Goal: Find specific page/section: Find specific page/section

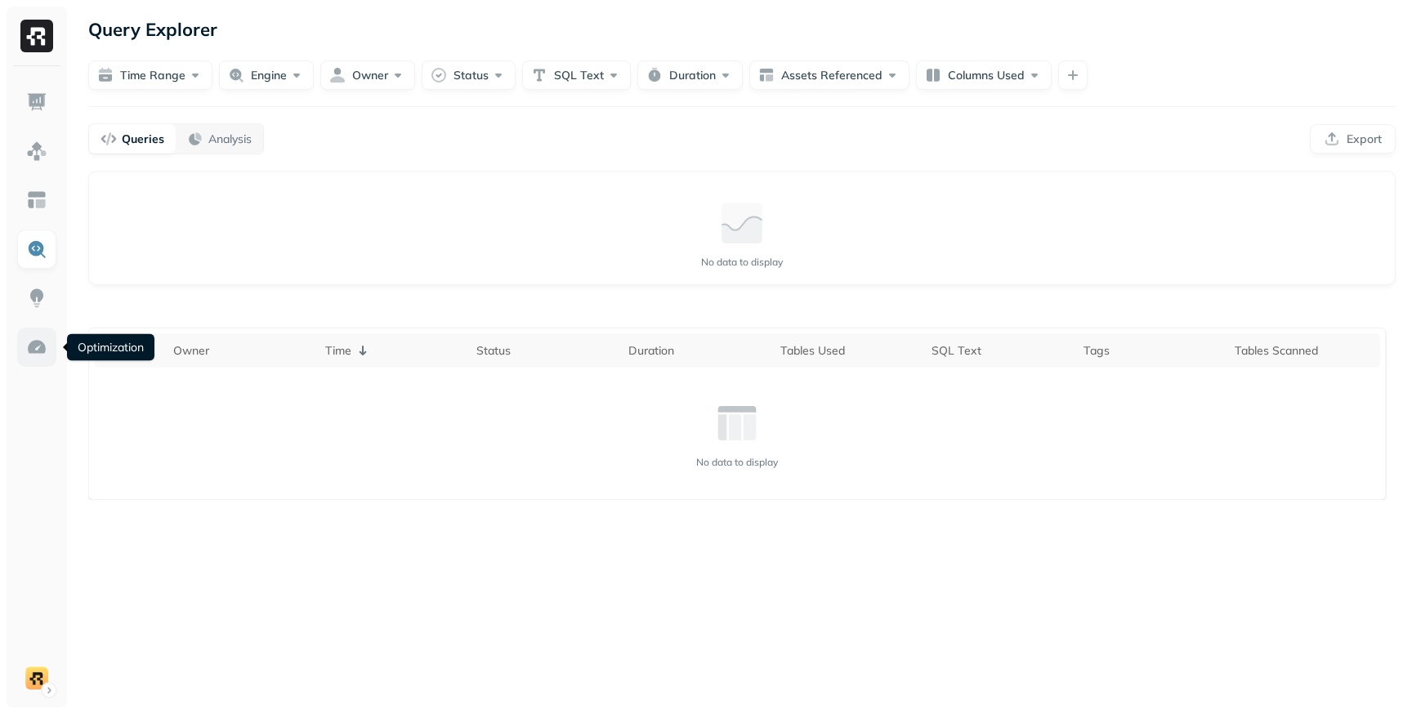
click at [36, 347] on img at bounding box center [36, 347] width 21 height 21
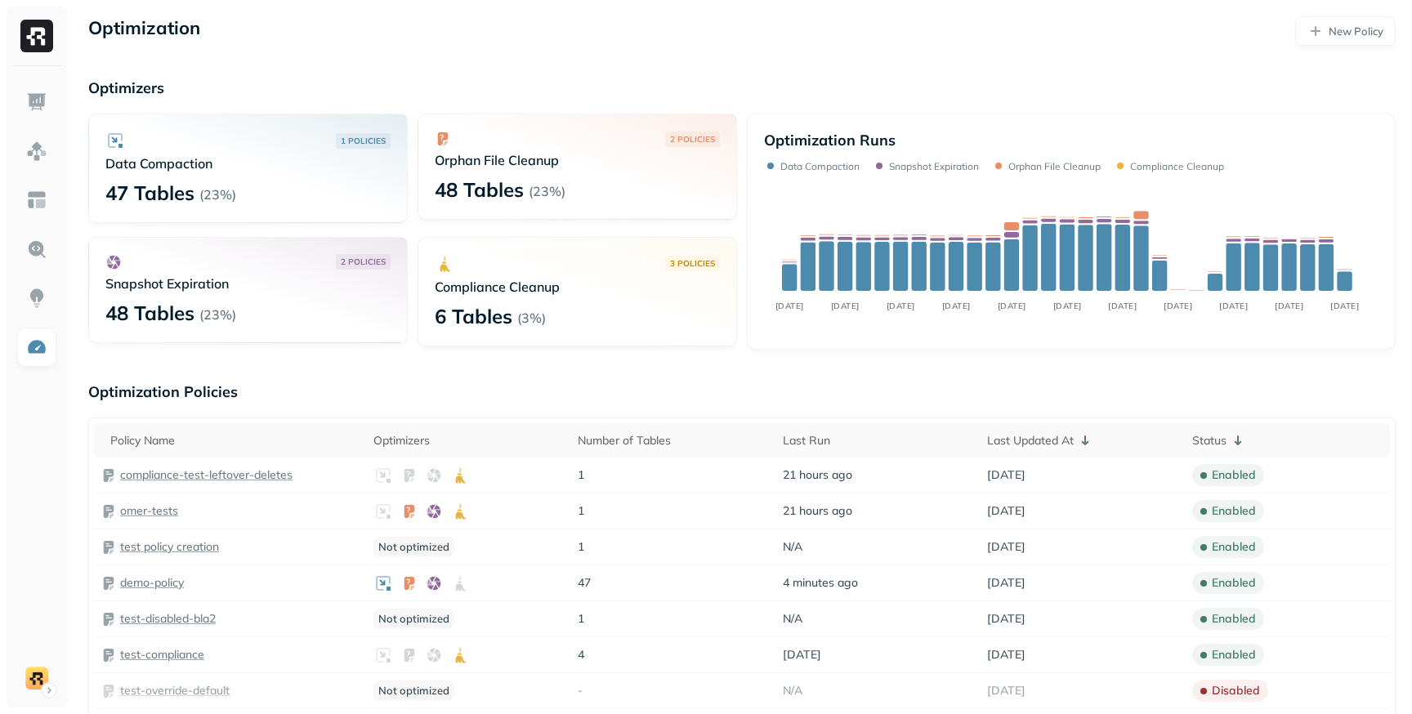
click at [498, 321] on p "6 Tables" at bounding box center [474, 316] width 78 height 26
click at [502, 309] on p "6 Tables" at bounding box center [474, 316] width 78 height 26
